Goal: Task Accomplishment & Management: Manage account settings

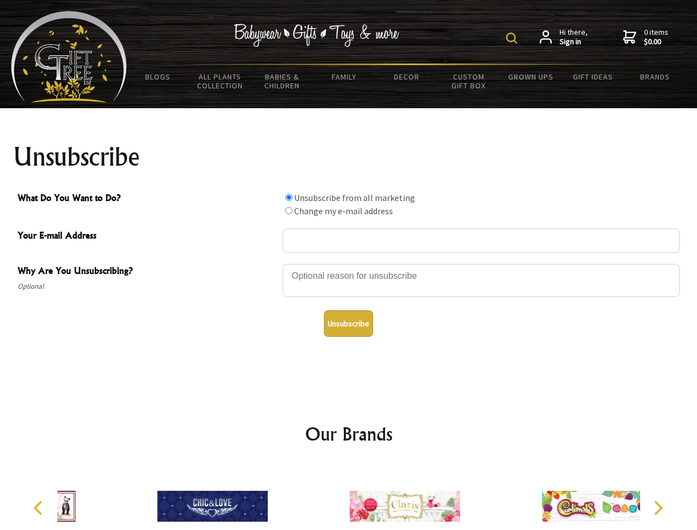
click at [514, 38] on img at bounding box center [511, 38] width 11 height 11
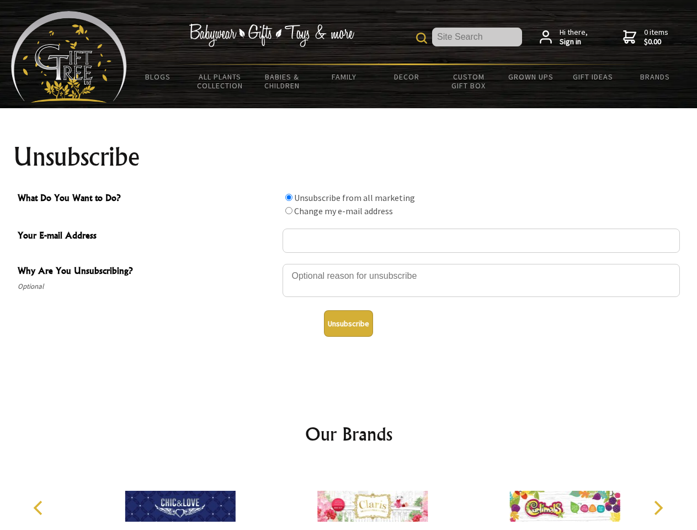
click at [349, 263] on div at bounding box center [482, 282] width 398 height 39
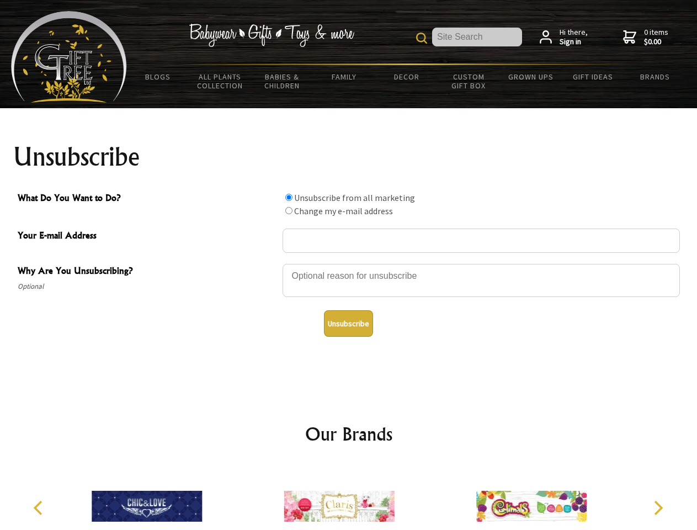
click at [289, 197] on input "What Do You Want to Do?" at bounding box center [288, 197] width 7 height 7
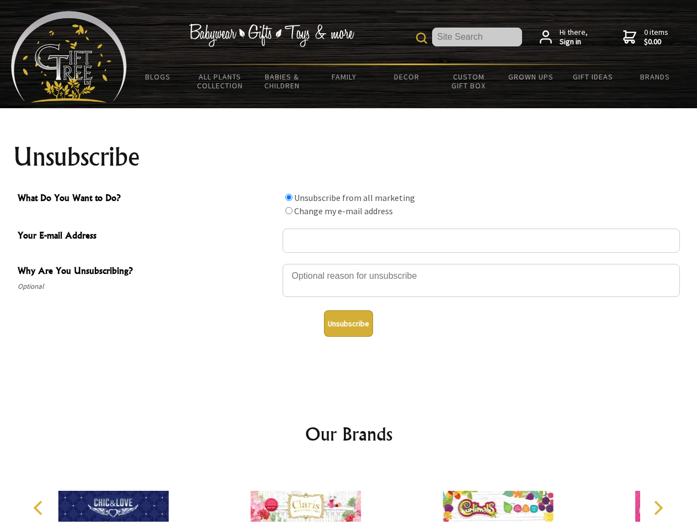
click at [289, 210] on input "What Do You Want to Do?" at bounding box center [288, 210] width 7 height 7
radio input "true"
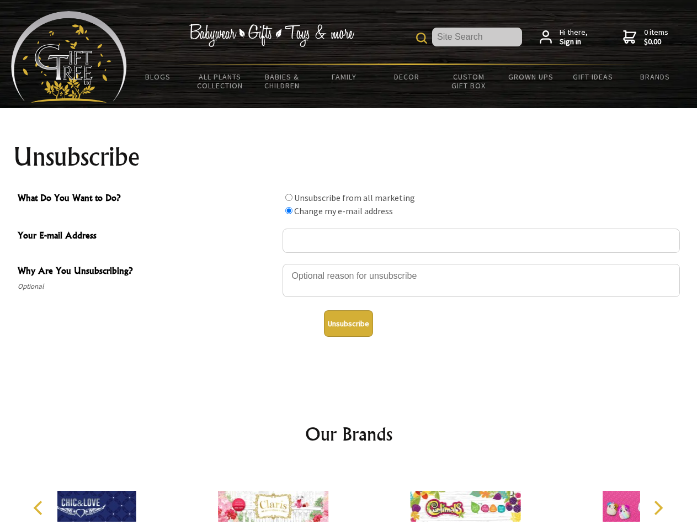
click at [348, 324] on button "Unsubscribe" at bounding box center [348, 323] width 49 height 27
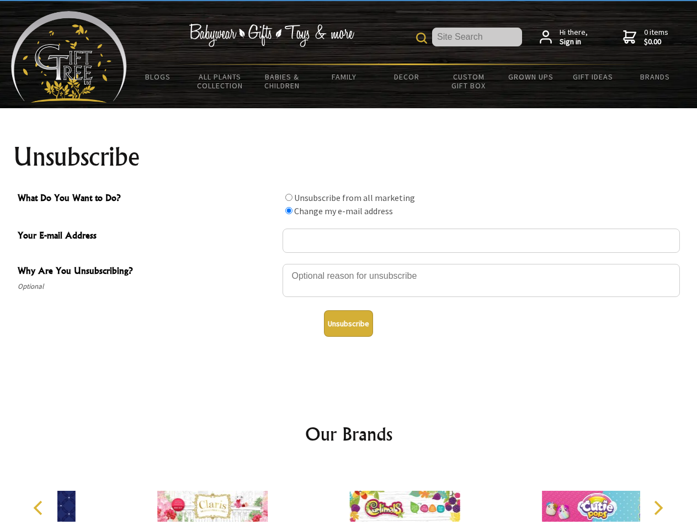
click at [349, 498] on div at bounding box center [405, 508] width 192 height 86
click at [40, 508] on icon "Previous" at bounding box center [39, 508] width 14 height 14
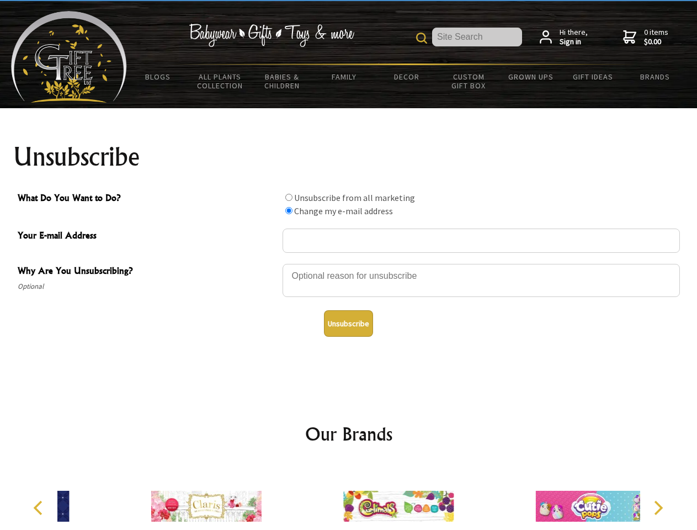
click at [658, 508] on icon "Next" at bounding box center [657, 508] width 14 height 14
